Goal: Task Accomplishment & Management: Use online tool/utility

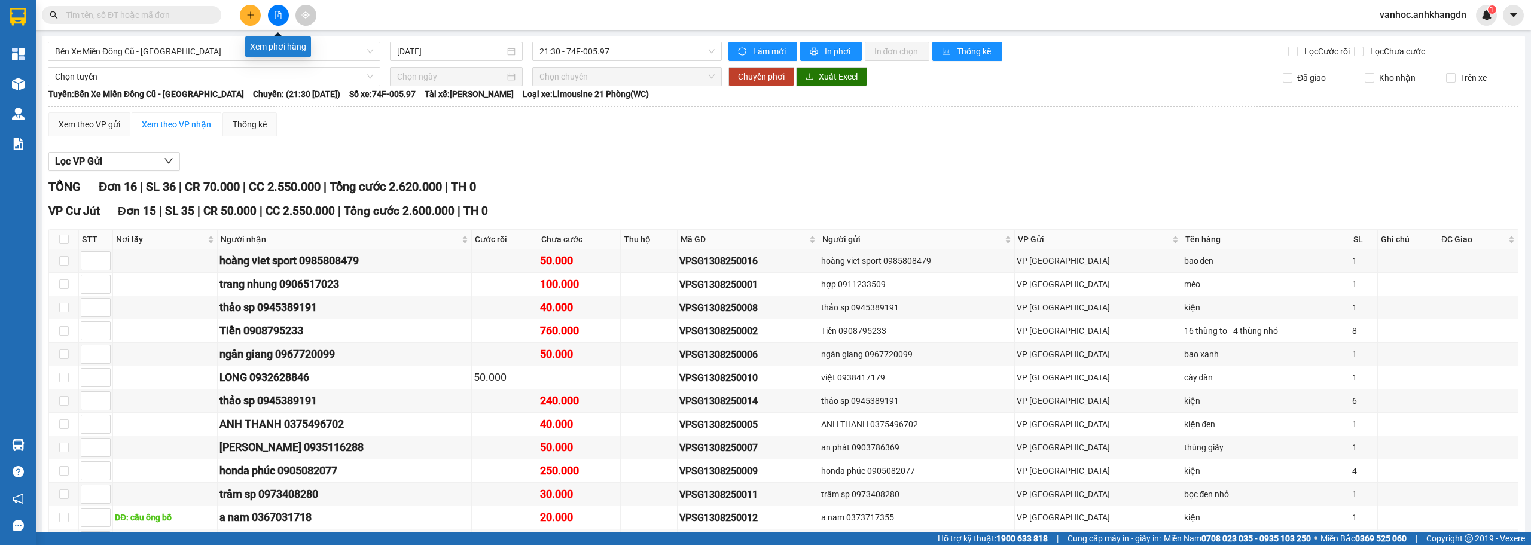
click at [277, 21] on button at bounding box center [278, 15] width 21 height 21
click at [322, 50] on span "Bến Xe Miền Đông Cũ - [GEOGRAPHIC_DATA]" at bounding box center [214, 51] width 318 height 18
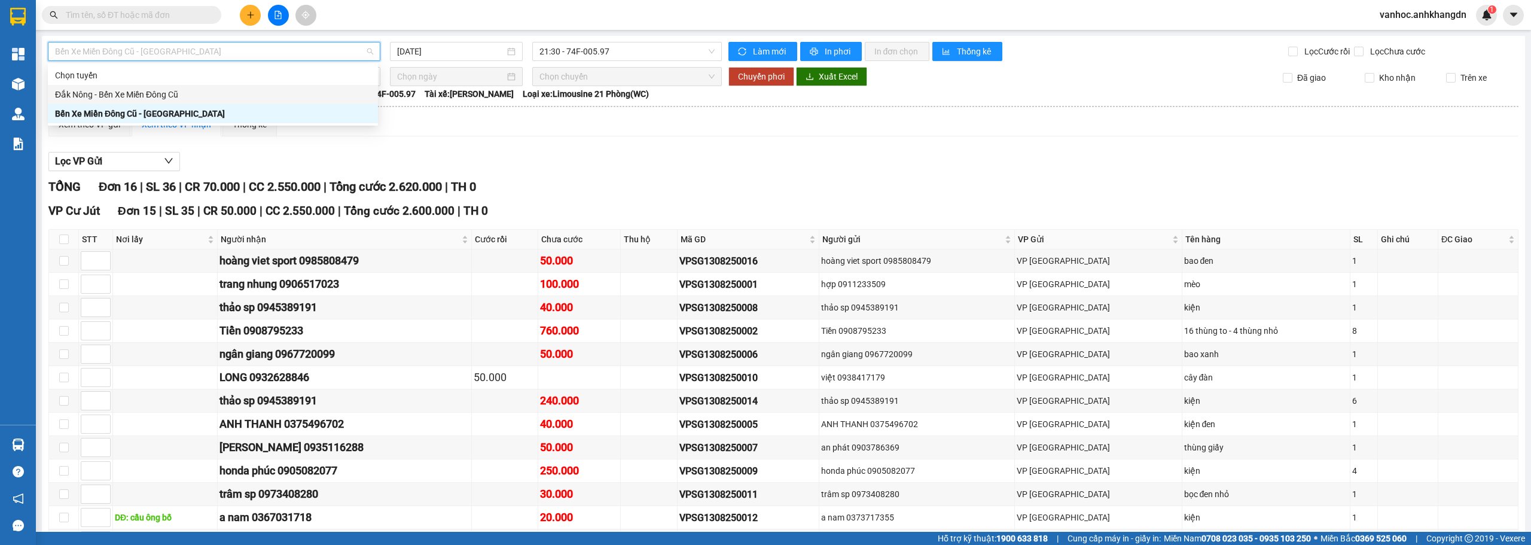
click at [187, 95] on div "Đắk Nông - Bến Xe Miền Đông Cũ" at bounding box center [213, 94] width 316 height 13
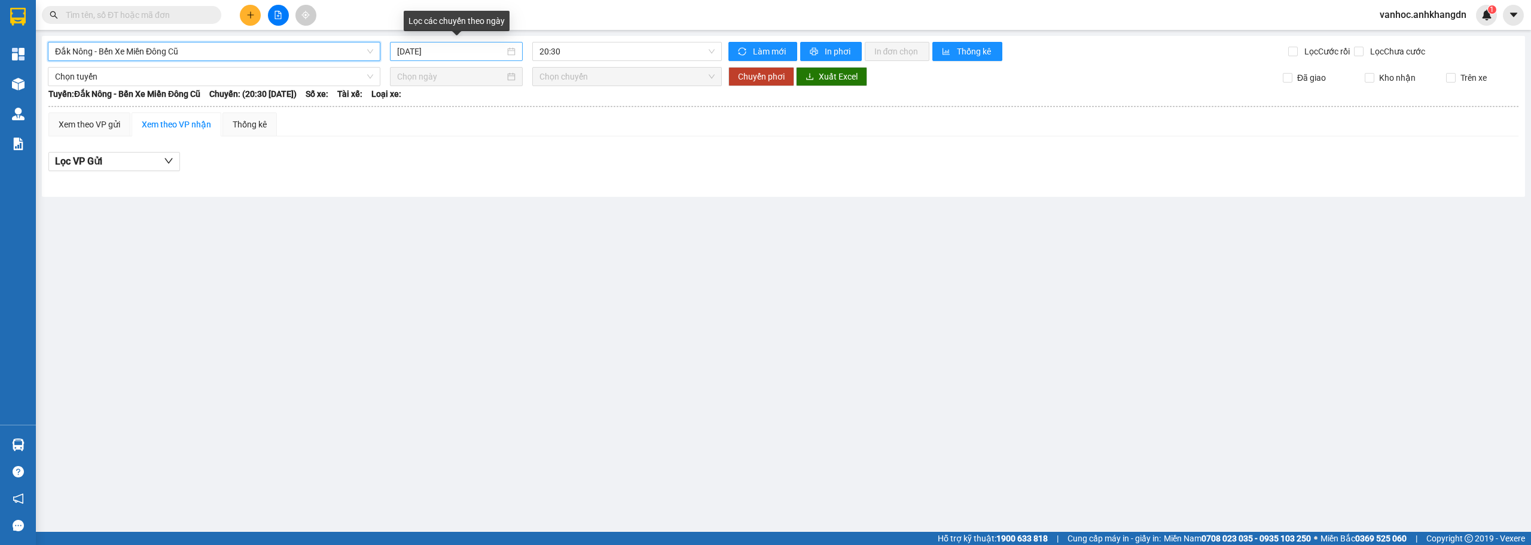
click at [486, 54] on input "[DATE]" at bounding box center [451, 51] width 108 height 13
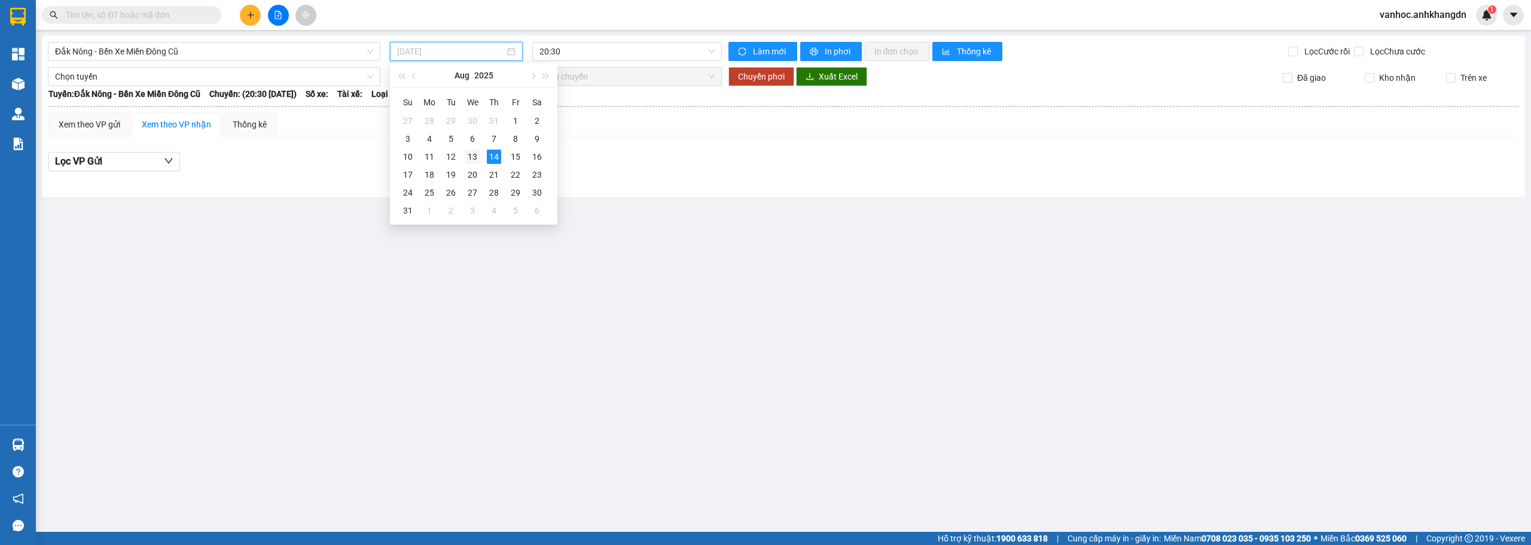
click at [474, 159] on div "13" at bounding box center [472, 157] width 14 height 14
type input "[DATE]"
click at [636, 53] on span "20:30" at bounding box center [627, 51] width 176 height 18
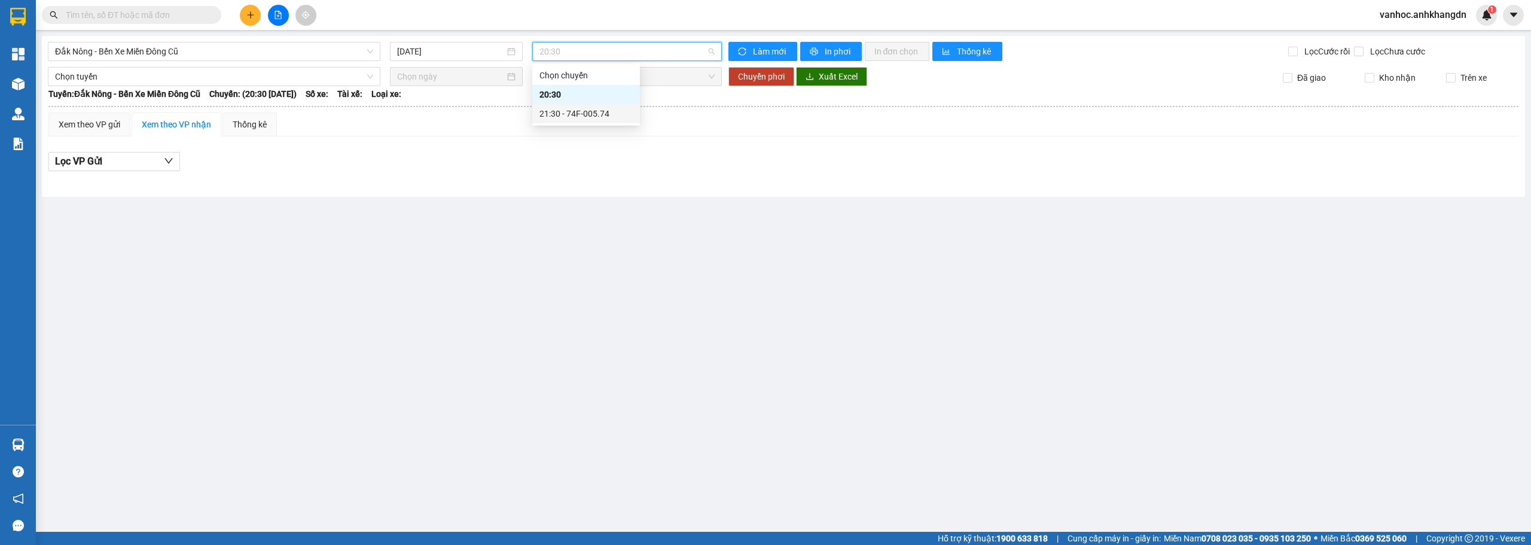
click at [604, 114] on div "21:30 - 74F-005.74" at bounding box center [585, 113] width 93 height 13
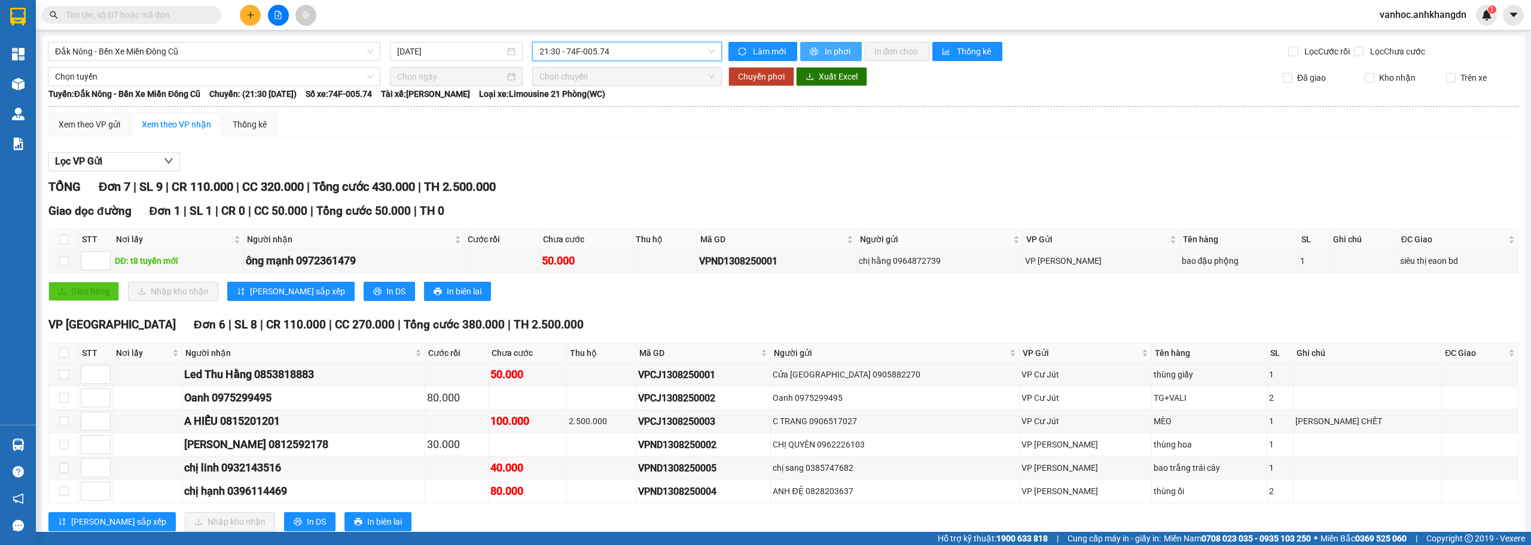
click at [829, 53] on span "In phơi" at bounding box center [839, 51] width 28 height 13
click at [811, 52] on icon "printer" at bounding box center [814, 51] width 8 height 8
